Goal: Task Accomplishment & Management: Use online tool/utility

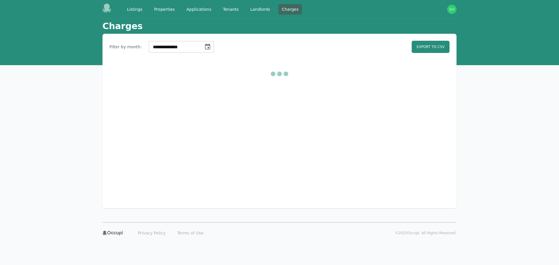
select select "**"
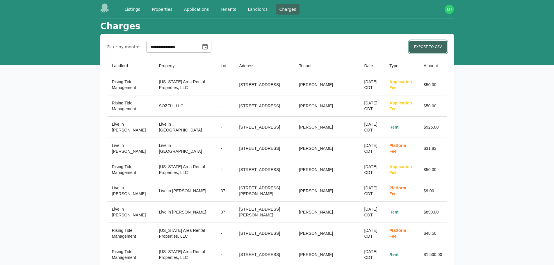
click at [435, 45] on link "Export to CSV" at bounding box center [428, 47] width 38 height 12
